Goal: Task Accomplishment & Management: Manage account settings

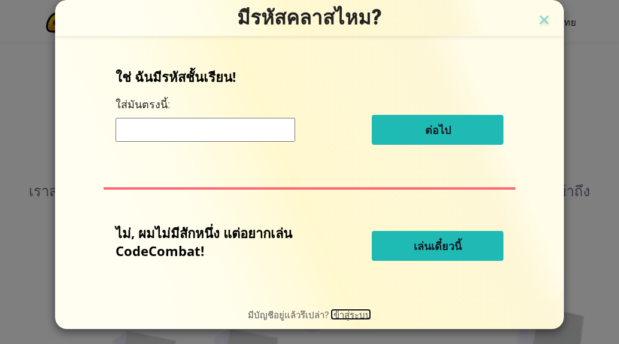
click at [337, 314] on span "เข้าสู่ระบบ" at bounding box center [351, 314] width 41 height 11
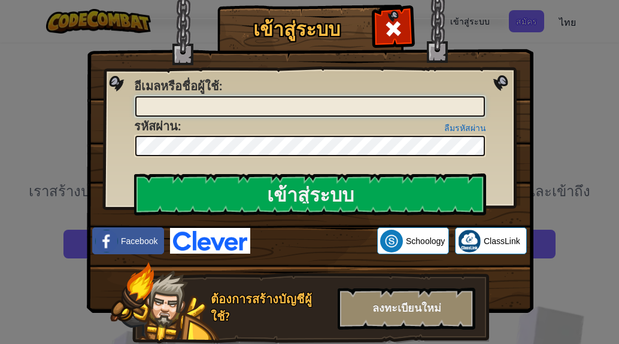
click at [260, 104] on input "อีเมลหรือชื่อผู้ใช้ :" at bounding box center [310, 106] width 350 height 20
type input "Suphachok Suphachok"
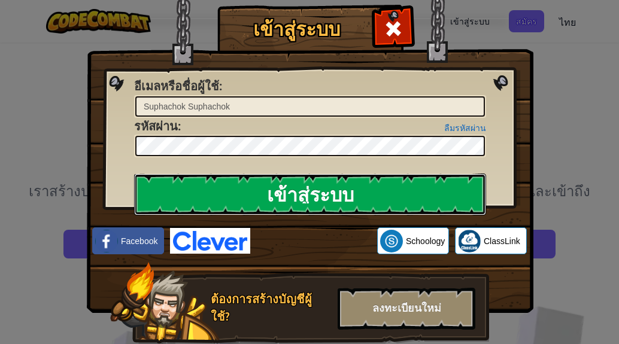
click at [459, 192] on input "เข้าสู่ระบบ" at bounding box center [310, 195] width 352 height 42
click at [314, 184] on input "เข้าสู่ระบบ" at bounding box center [310, 195] width 352 height 42
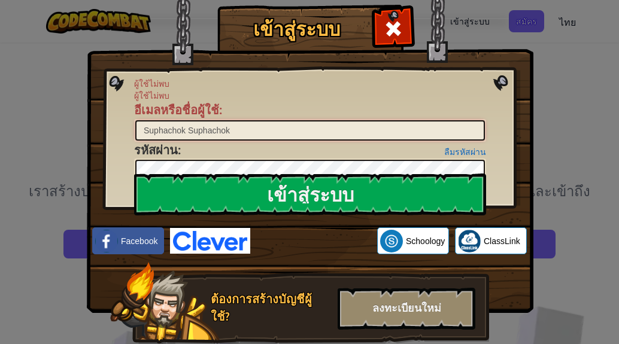
click at [231, 130] on input "Suphachok Suphachok" at bounding box center [310, 130] width 350 height 20
drag, startPoint x: 231, startPoint y: 130, endPoint x: 132, endPoint y: 126, distance: 98.9
click at [135, 126] on input "Suphachok Suphachok" at bounding box center [310, 130] width 350 height 20
type input "Suphachok Suphachok2"
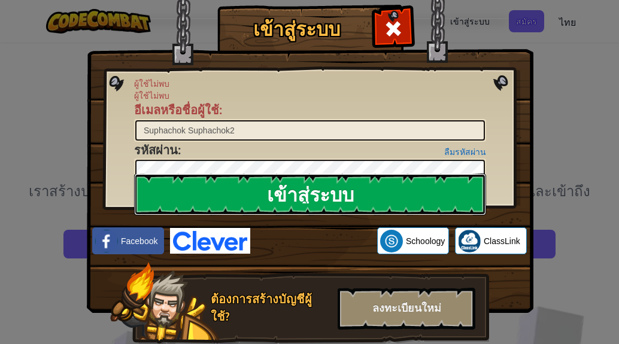
click at [344, 195] on input "เข้าสู่ระบบ" at bounding box center [310, 195] width 352 height 42
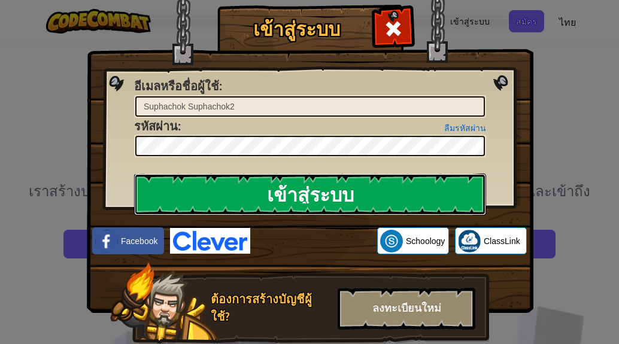
click at [302, 195] on input "เข้าสู่ระบบ" at bounding box center [310, 195] width 352 height 42
